Goal: Task Accomplishment & Management: Use online tool/utility

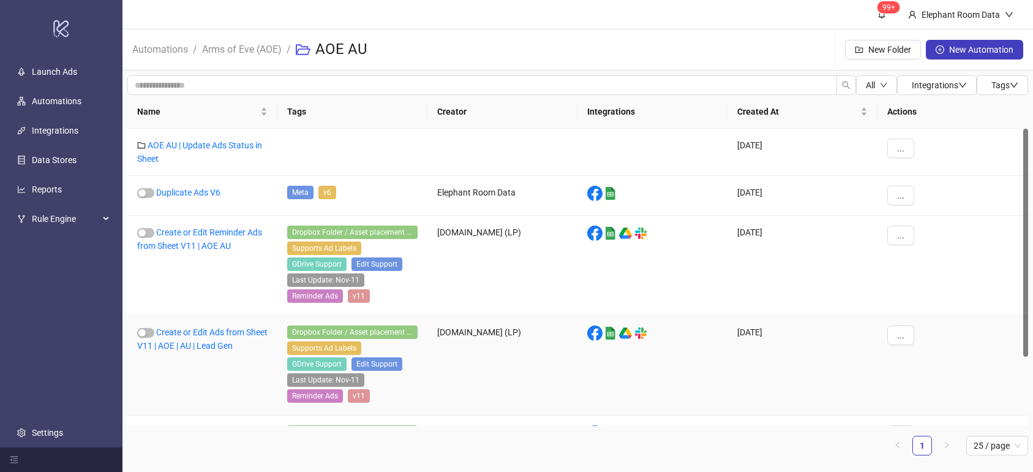
scroll to position [89, 0]
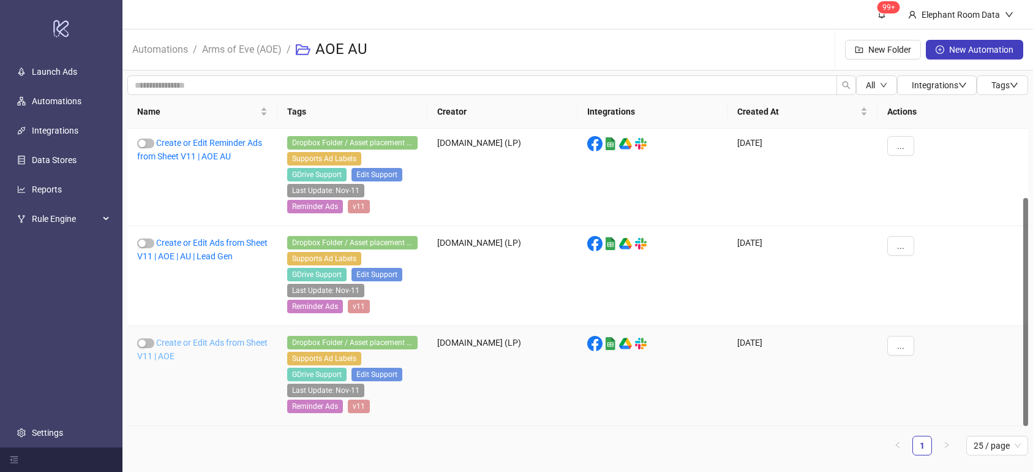
click at [239, 340] on link "Create or Edit Ads from Sheet V11 | AOE" at bounding box center [202, 348] width 130 height 23
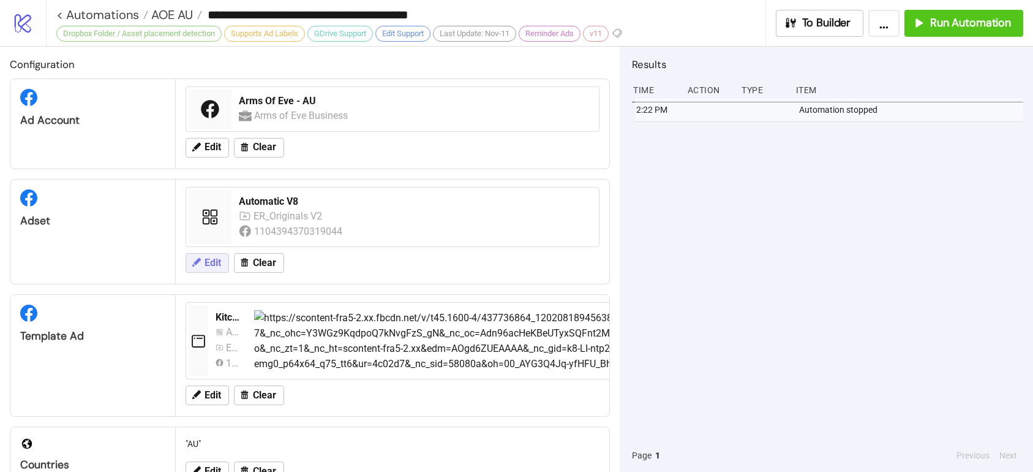
click at [193, 264] on icon at bounding box center [196, 262] width 9 height 9
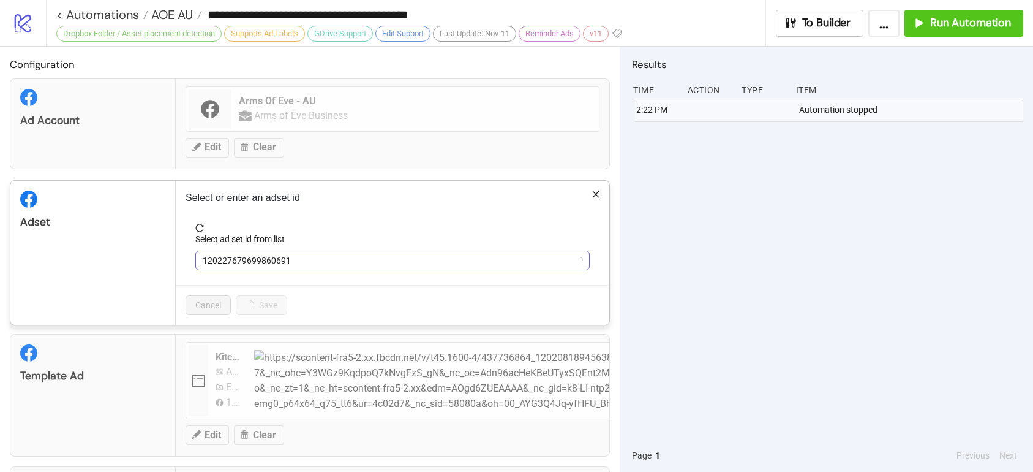
click at [244, 257] on span "120227679699860691" at bounding box center [393, 260] width 380 height 18
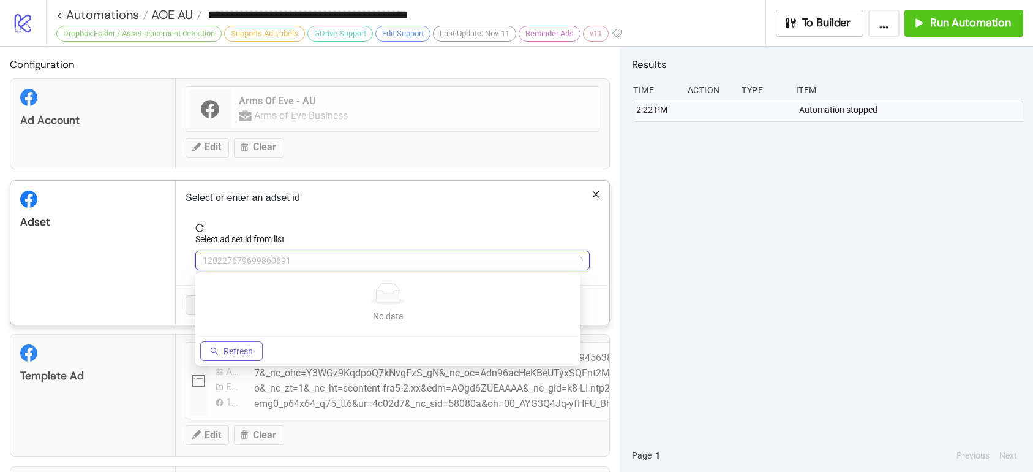
click at [247, 353] on span "Refresh" at bounding box center [238, 351] width 29 height 10
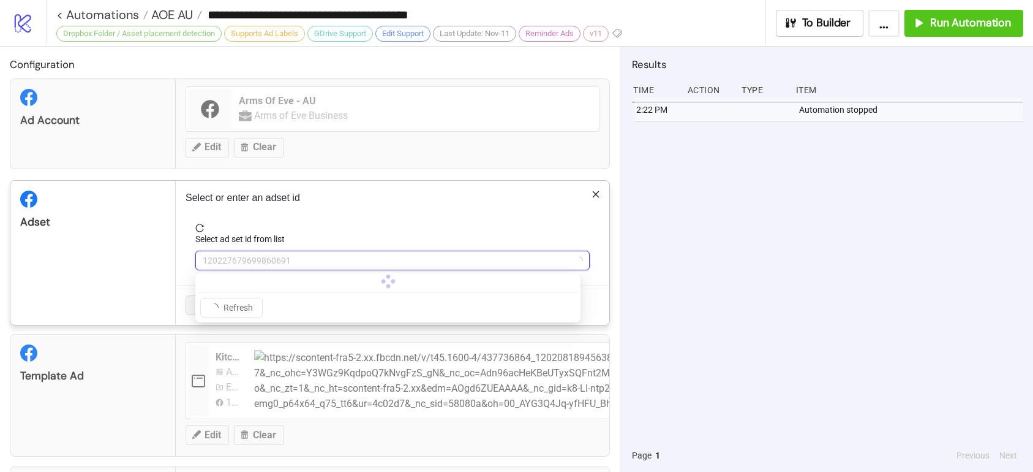
click at [167, 260] on div "**********" at bounding box center [516, 236] width 1033 height 472
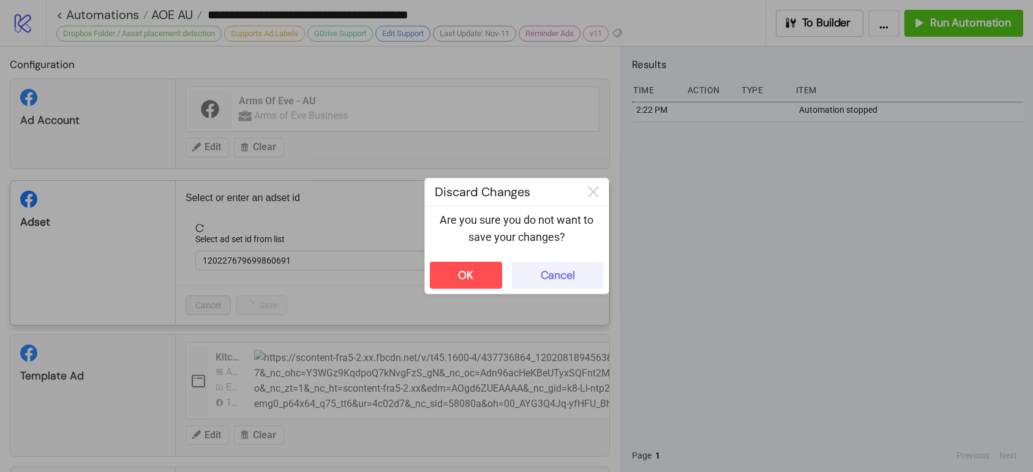
click at [570, 278] on div "Cancel" at bounding box center [558, 275] width 34 height 14
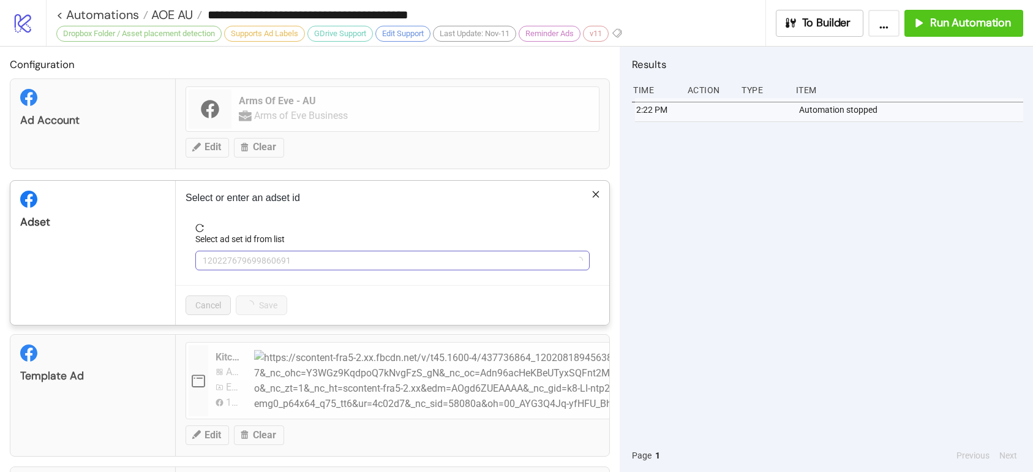
click at [222, 251] on span "120227679699860691" at bounding box center [393, 260] width 380 height 18
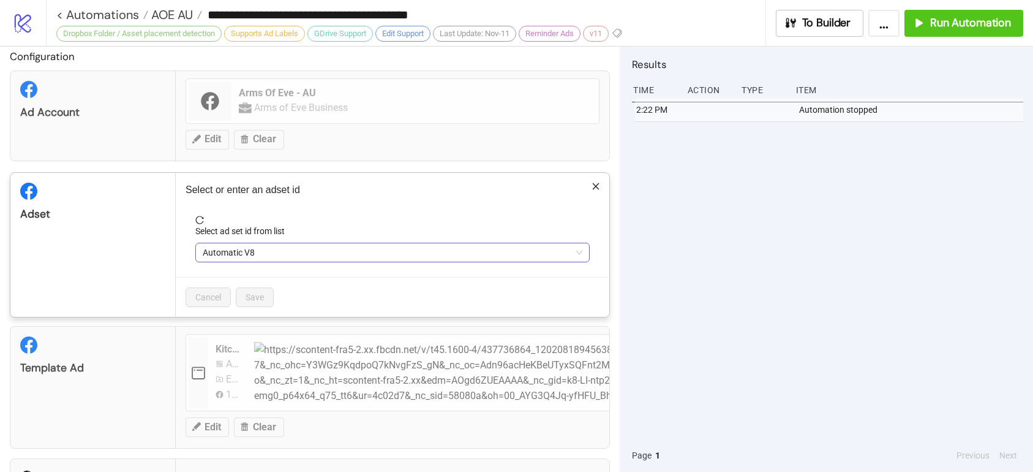
scroll to position [21, 0]
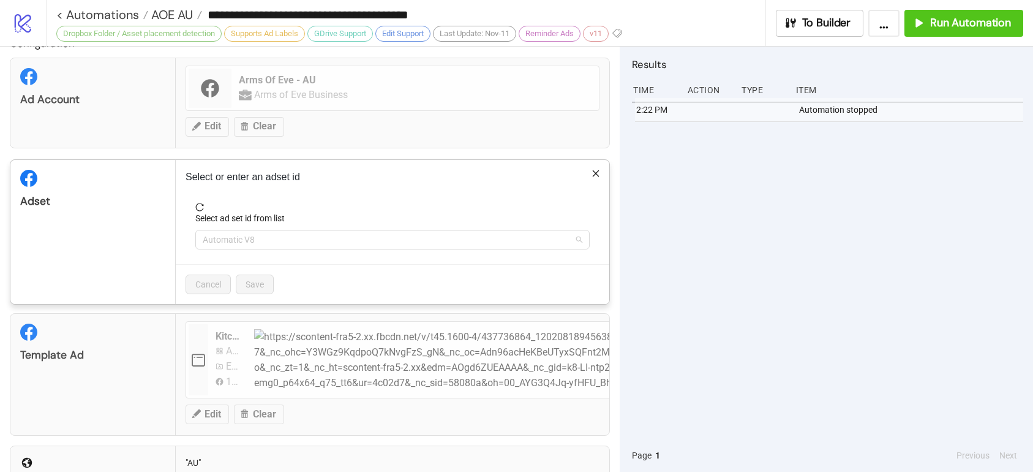
click at [219, 240] on span "Automatic V8" at bounding box center [393, 239] width 380 height 18
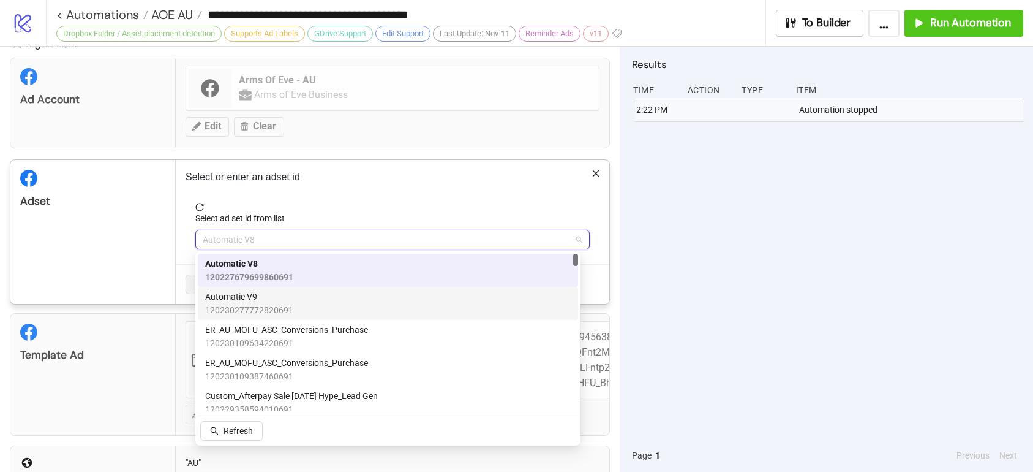
click at [255, 296] on span "Automatic V9" at bounding box center [249, 296] width 88 height 13
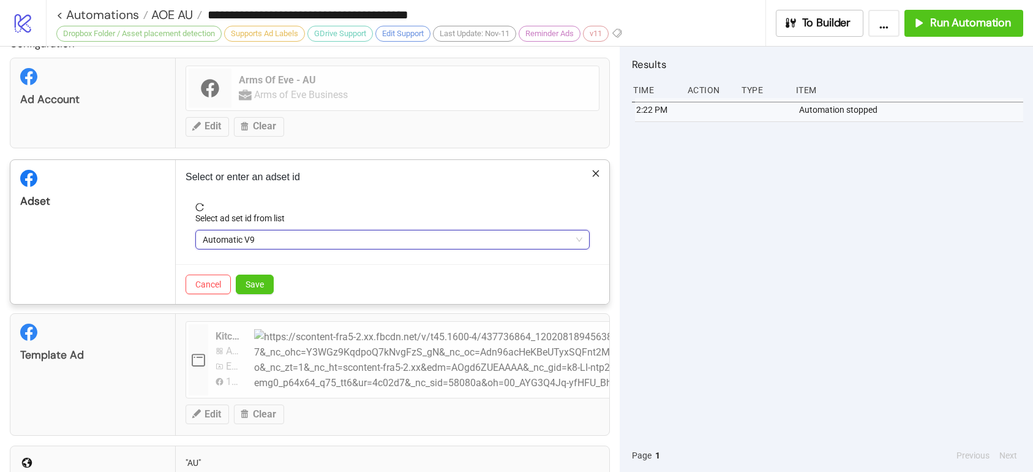
click at [154, 228] on div "Adset" at bounding box center [92, 232] width 165 height 144
click at [266, 285] on button "Save" at bounding box center [255, 284] width 38 height 20
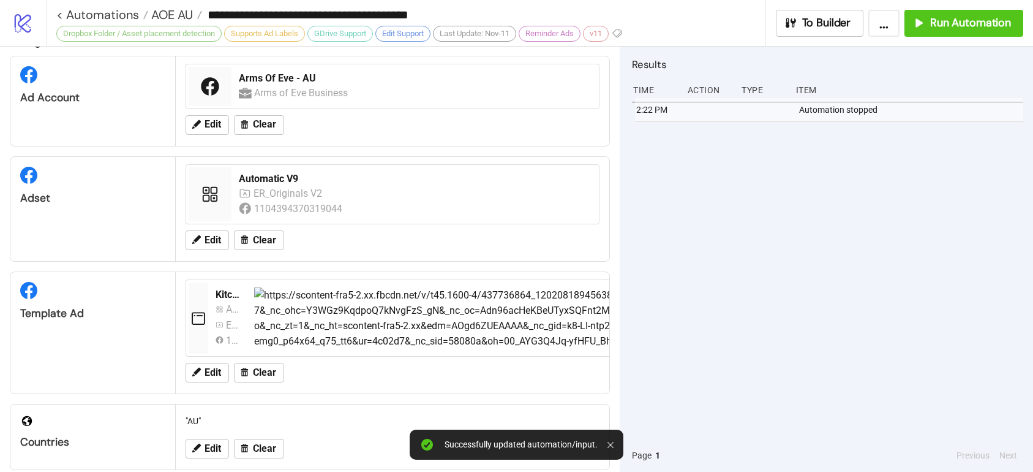
scroll to position [23, 0]
click at [938, 24] on span "Run Automation" at bounding box center [970, 23] width 81 height 14
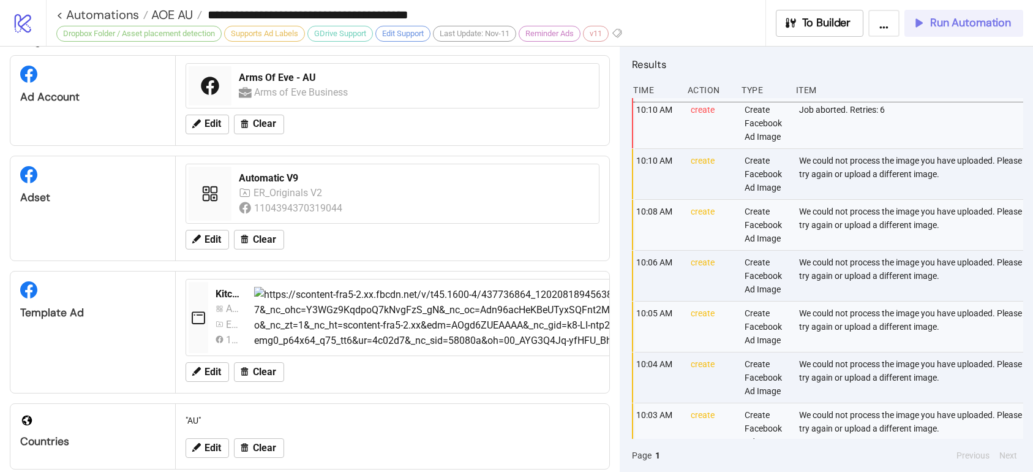
click at [963, 13] on button "Run Automation" at bounding box center [963, 23] width 119 height 27
